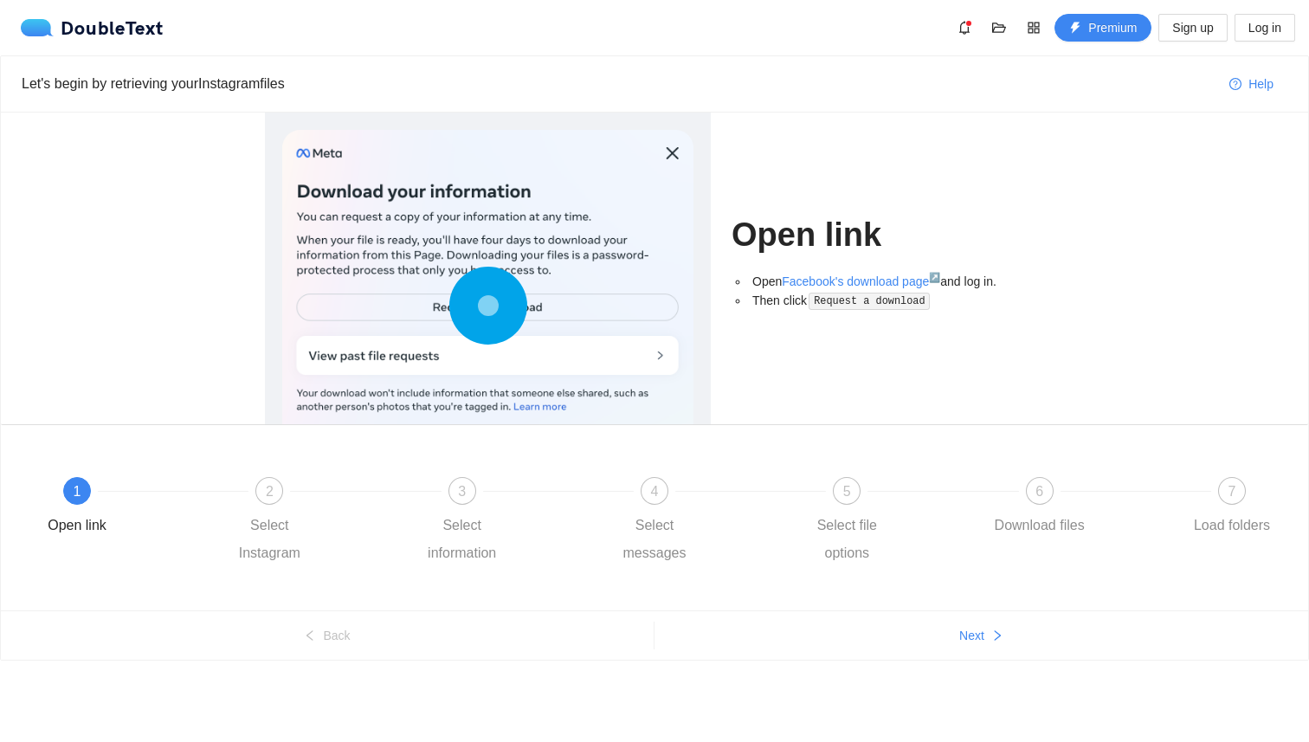
click at [488, 306] on circle at bounding box center [488, 306] width 0 height 0
click at [449, 306] on icon at bounding box center [488, 306] width 78 height 78
click at [531, 243] on div at bounding box center [487, 309] width 411 height 359
click at [466, 304] on icon at bounding box center [488, 306] width 78 height 78
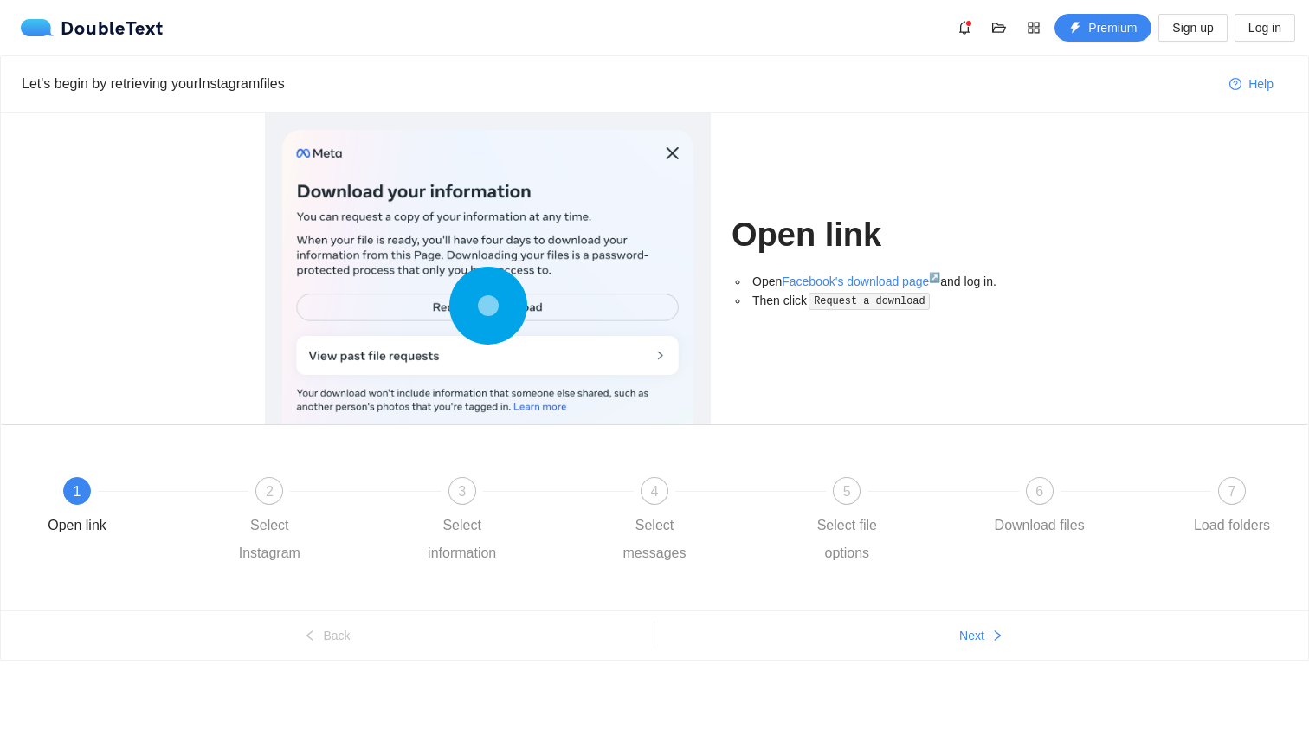
click at [488, 306] on circle at bounding box center [488, 306] width 0 height 0
click at [483, 304] on circle at bounding box center [487, 305] width 25 height 25
click at [478, 309] on circle at bounding box center [487, 305] width 25 height 25
click at [488, 306] on circle at bounding box center [488, 306] width 0 height 0
click at [478, 310] on circle at bounding box center [487, 305] width 25 height 25
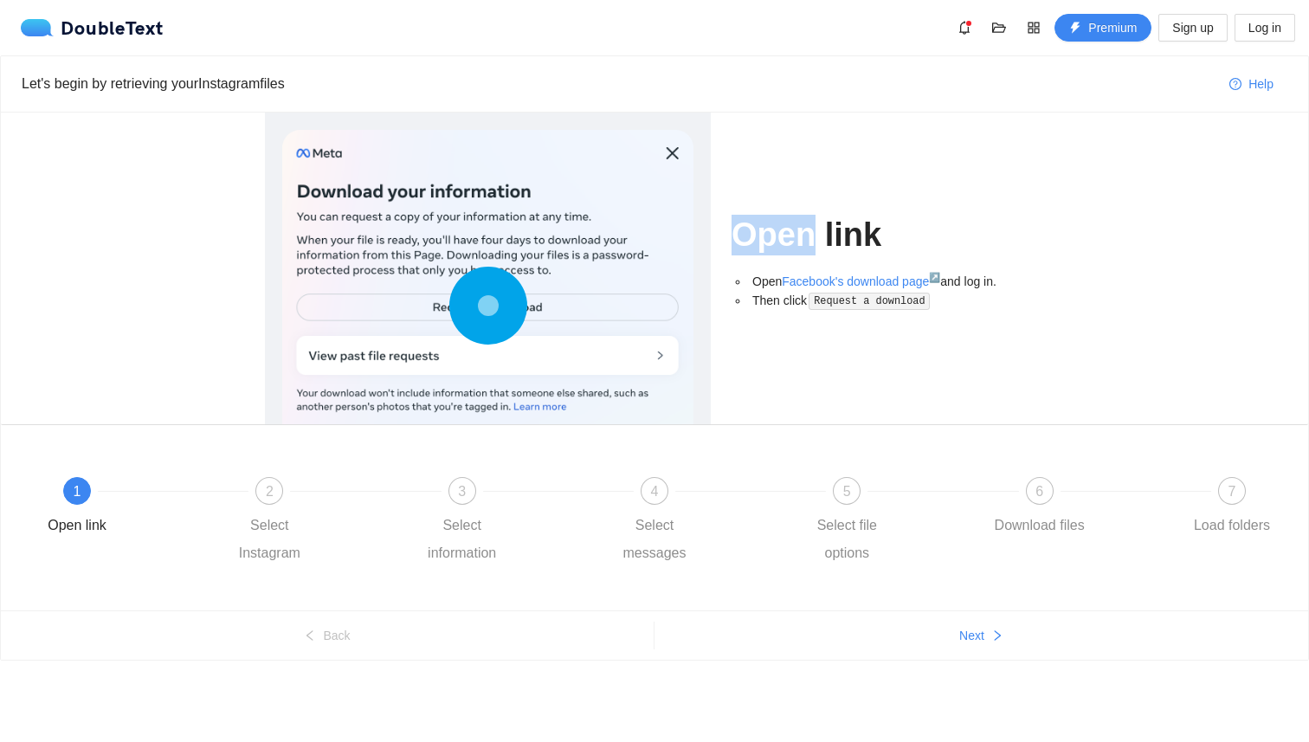
click at [478, 310] on circle at bounding box center [487, 305] width 25 height 25
click at [771, 338] on div "Open link Open Facebook's download page ↗ and log in. Then click Request a down…" at bounding box center [887, 269] width 312 height 312
